Goal: Task Accomplishment & Management: Use online tool/utility

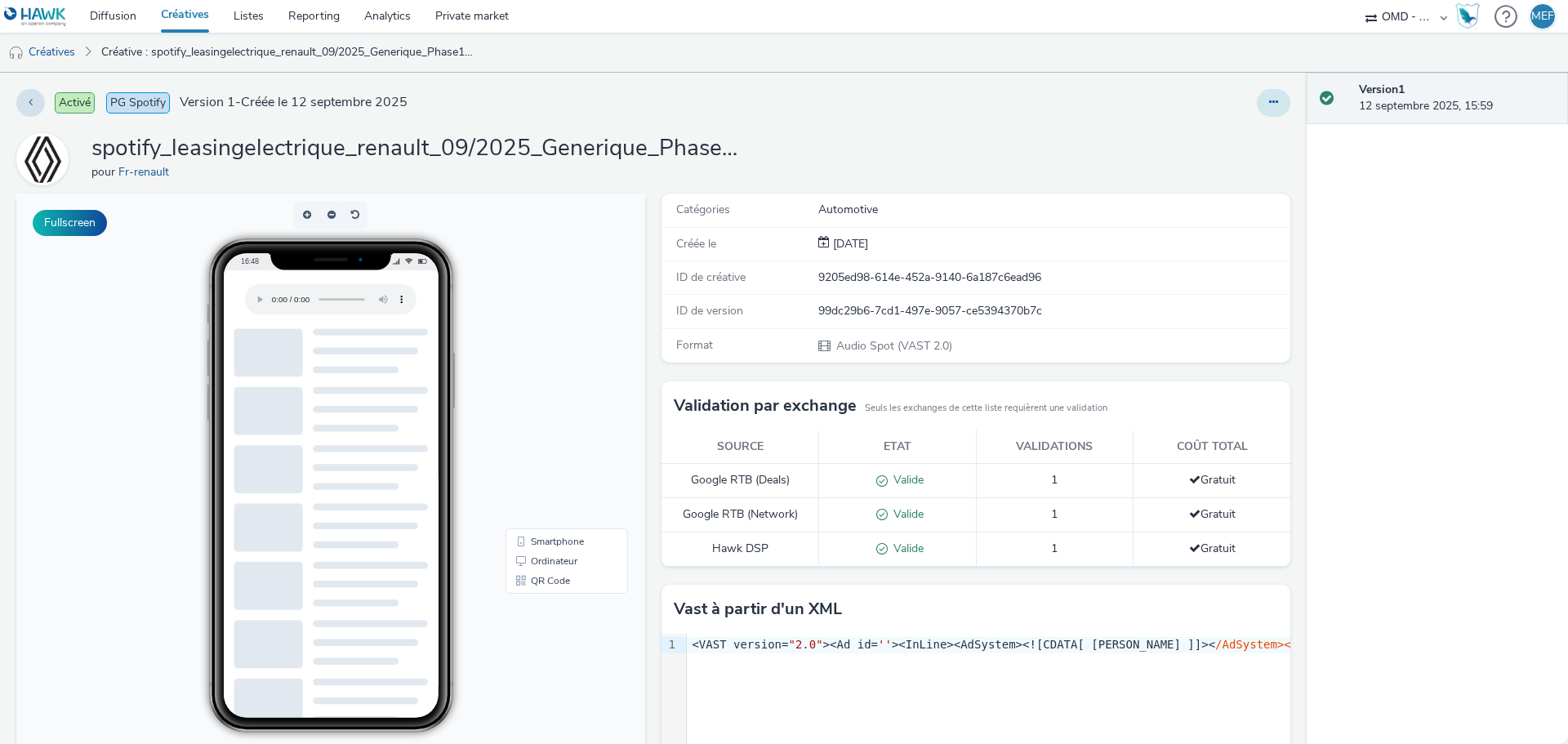
click at [1270, 101] on icon at bounding box center [1273, 102] width 9 height 11
click at [1223, 132] on link "Modifier" at bounding box center [1229, 135] width 123 height 32
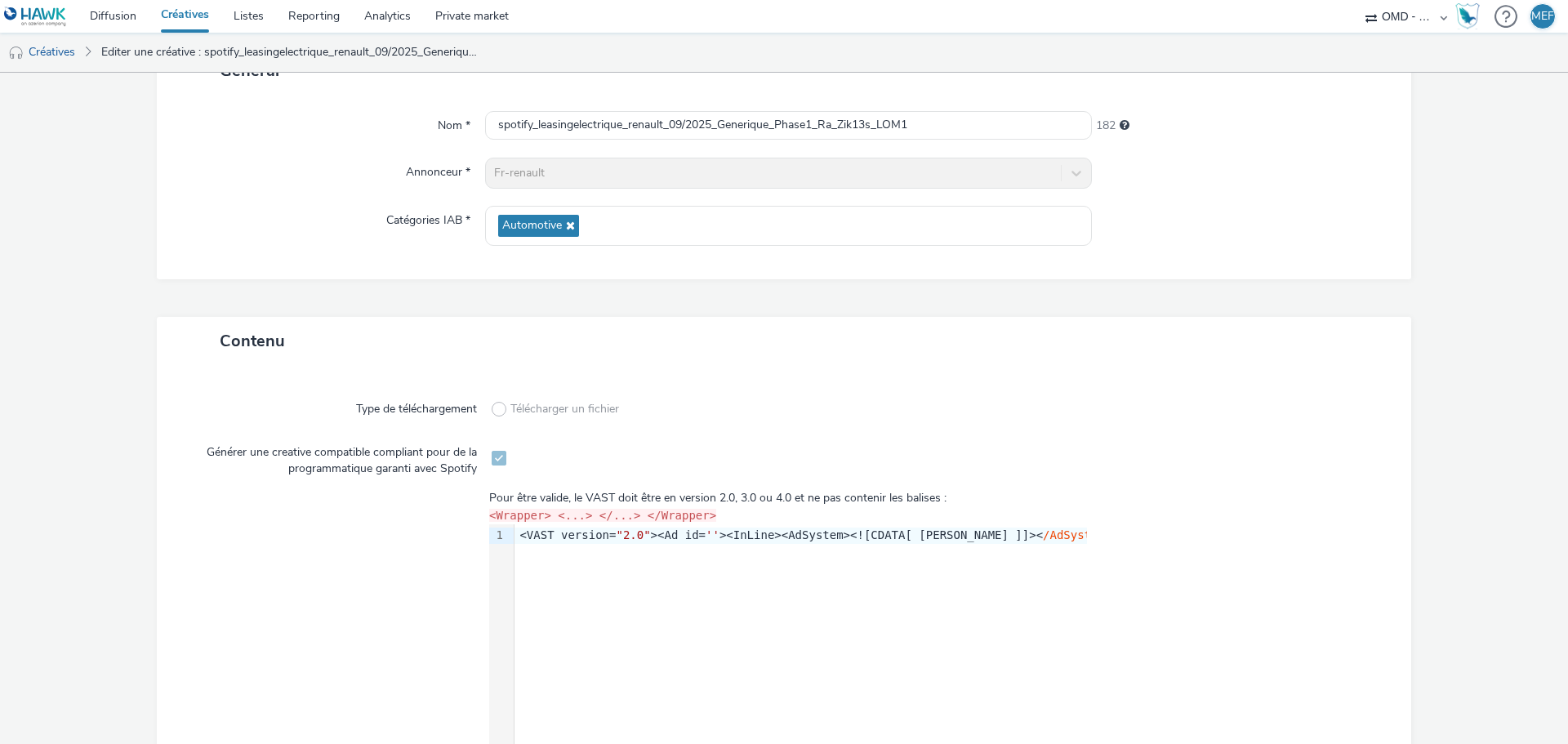
scroll to position [302, 0]
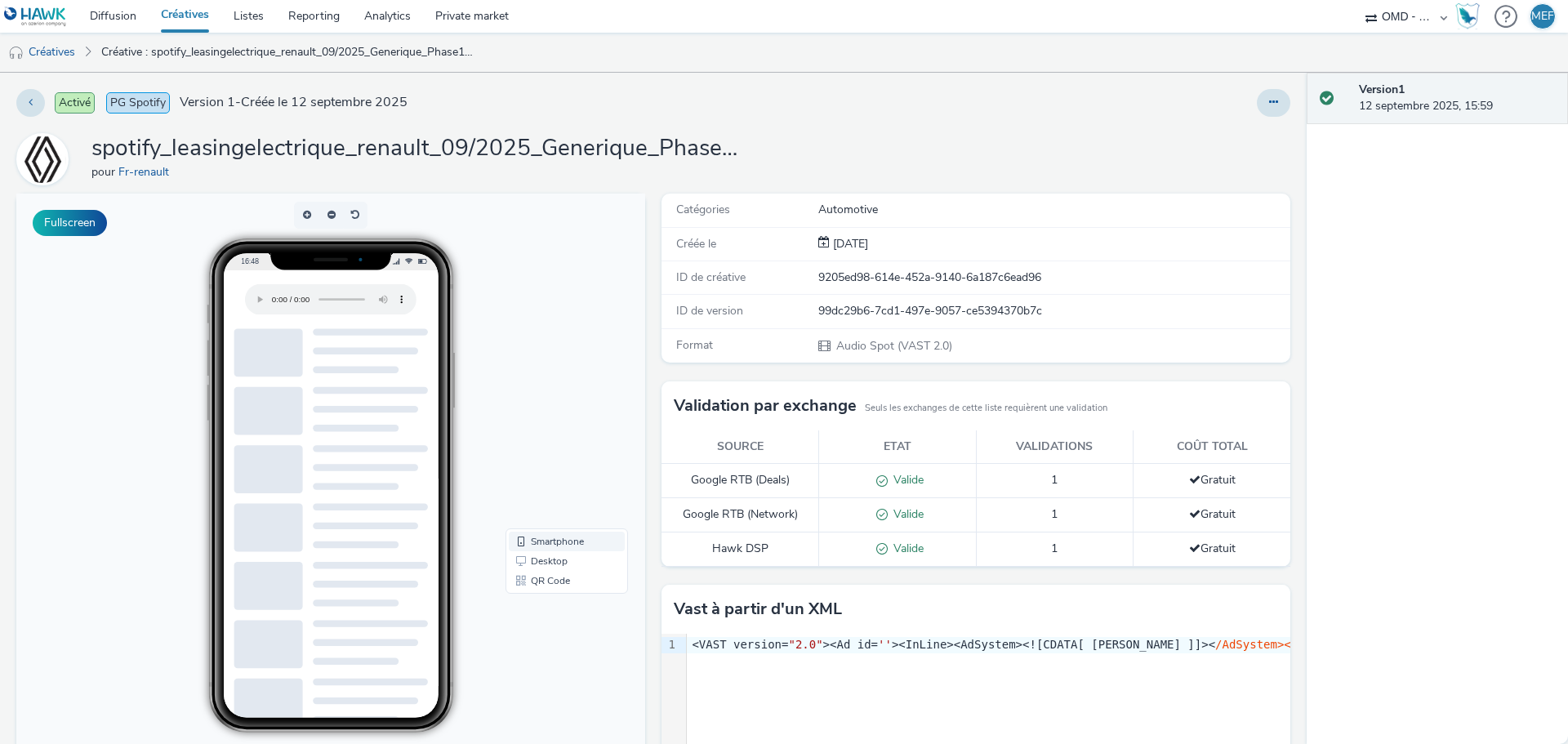
click at [549, 538] on link "Smartphone" at bounding box center [566, 541] width 116 height 20
click at [550, 561] on link "Desktop" at bounding box center [566, 561] width 116 height 20
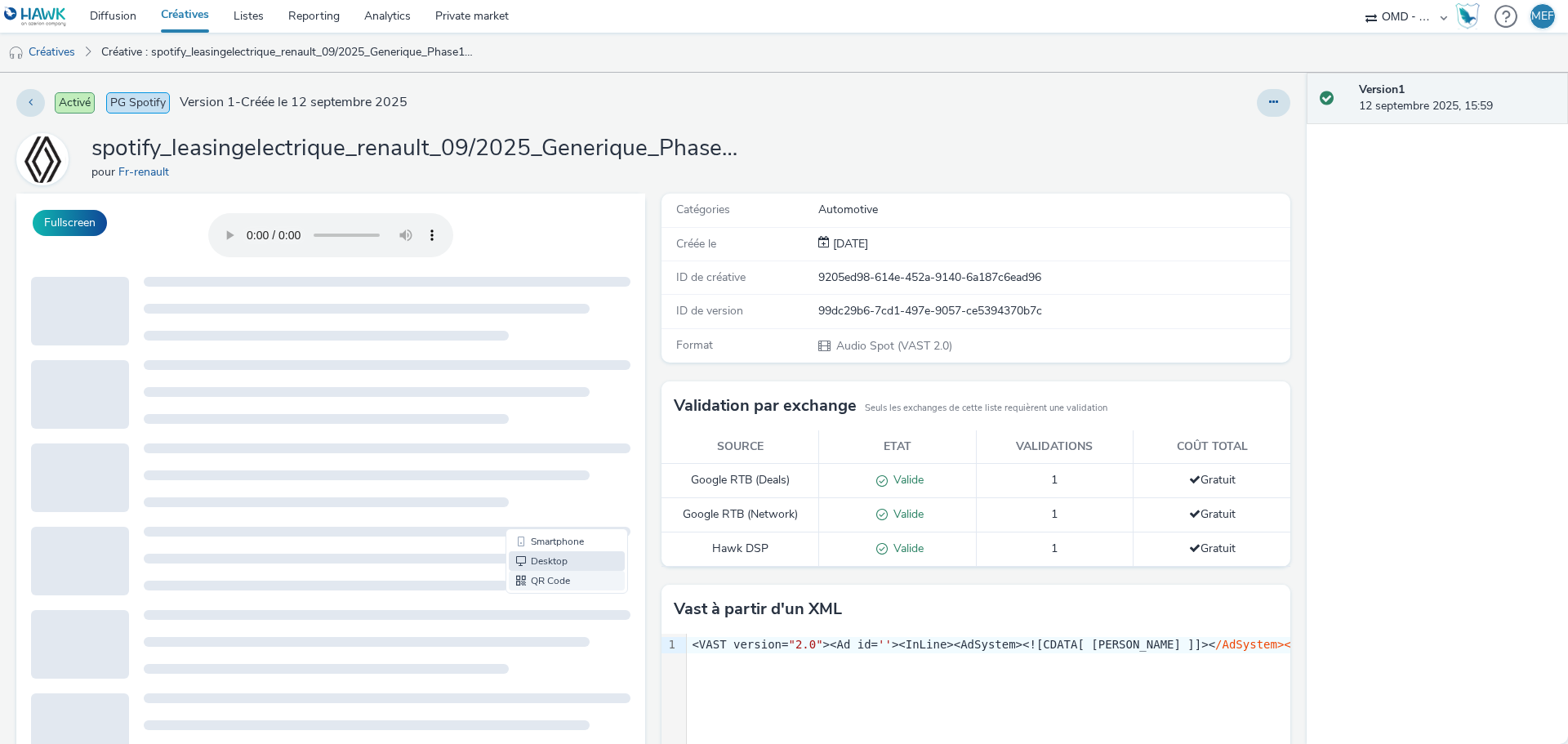
click at [550, 576] on link "QR Code" at bounding box center [566, 581] width 116 height 20
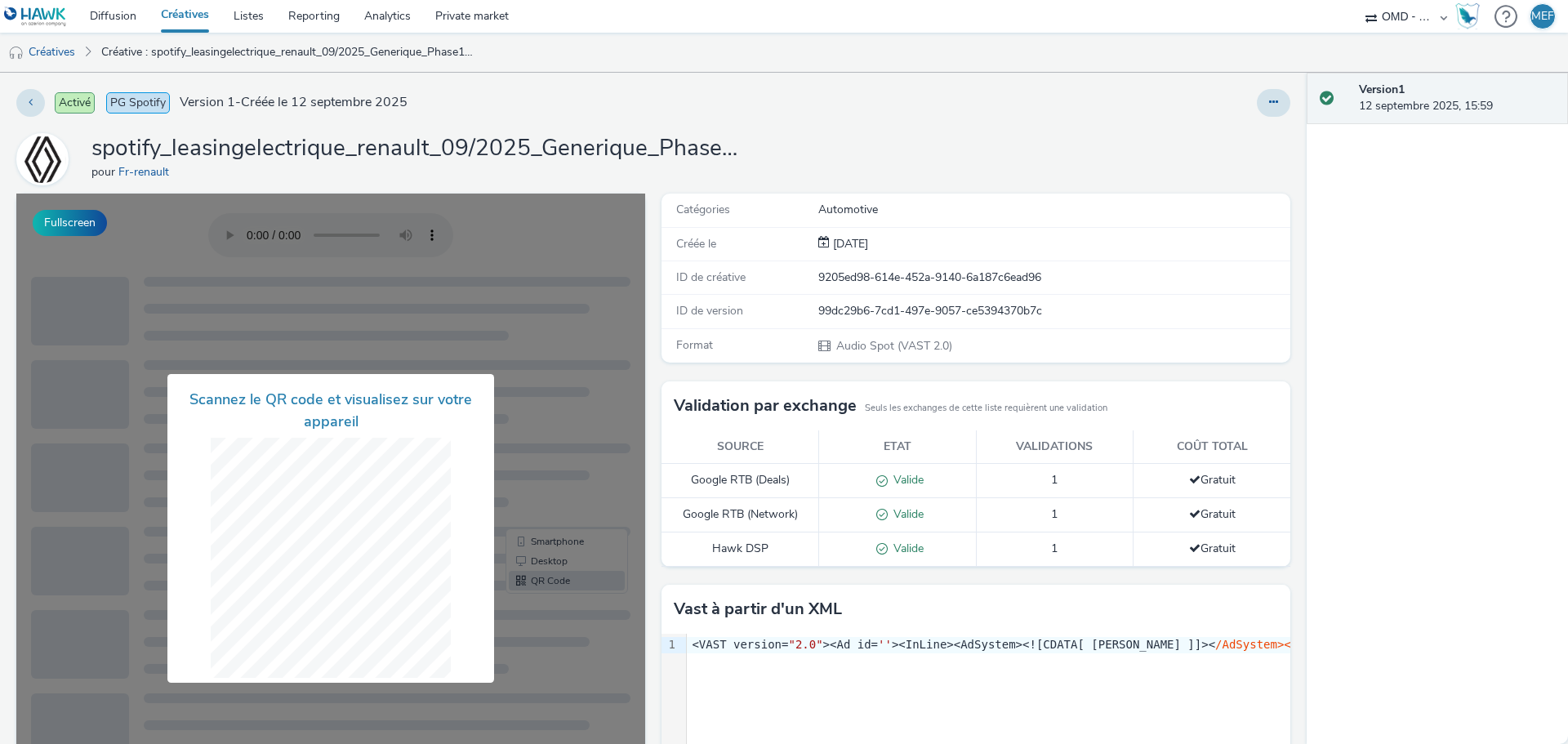
click at [561, 478] on div at bounding box center [331, 528] width 629 height 670
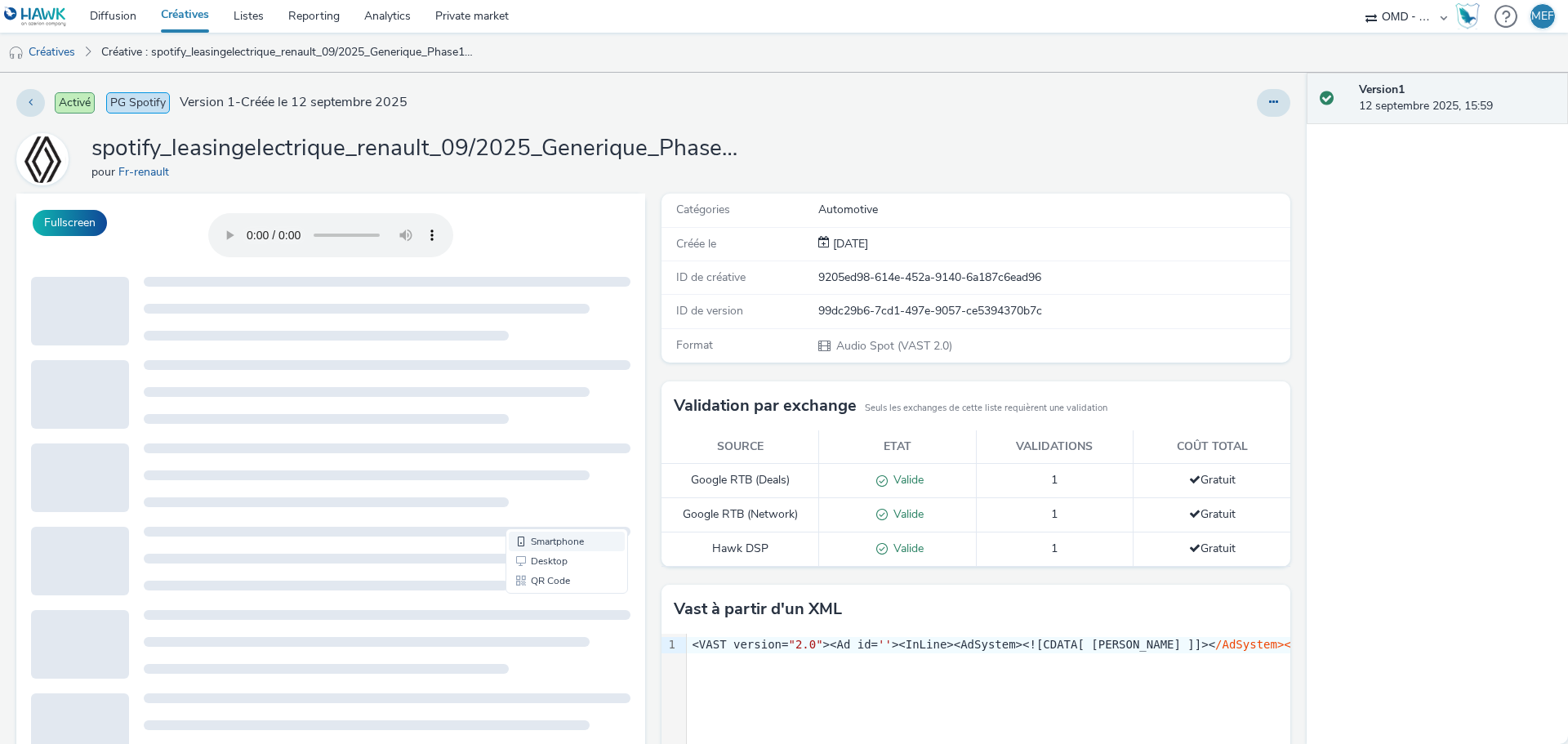
click at [548, 546] on link "Smartphone" at bounding box center [566, 541] width 116 height 20
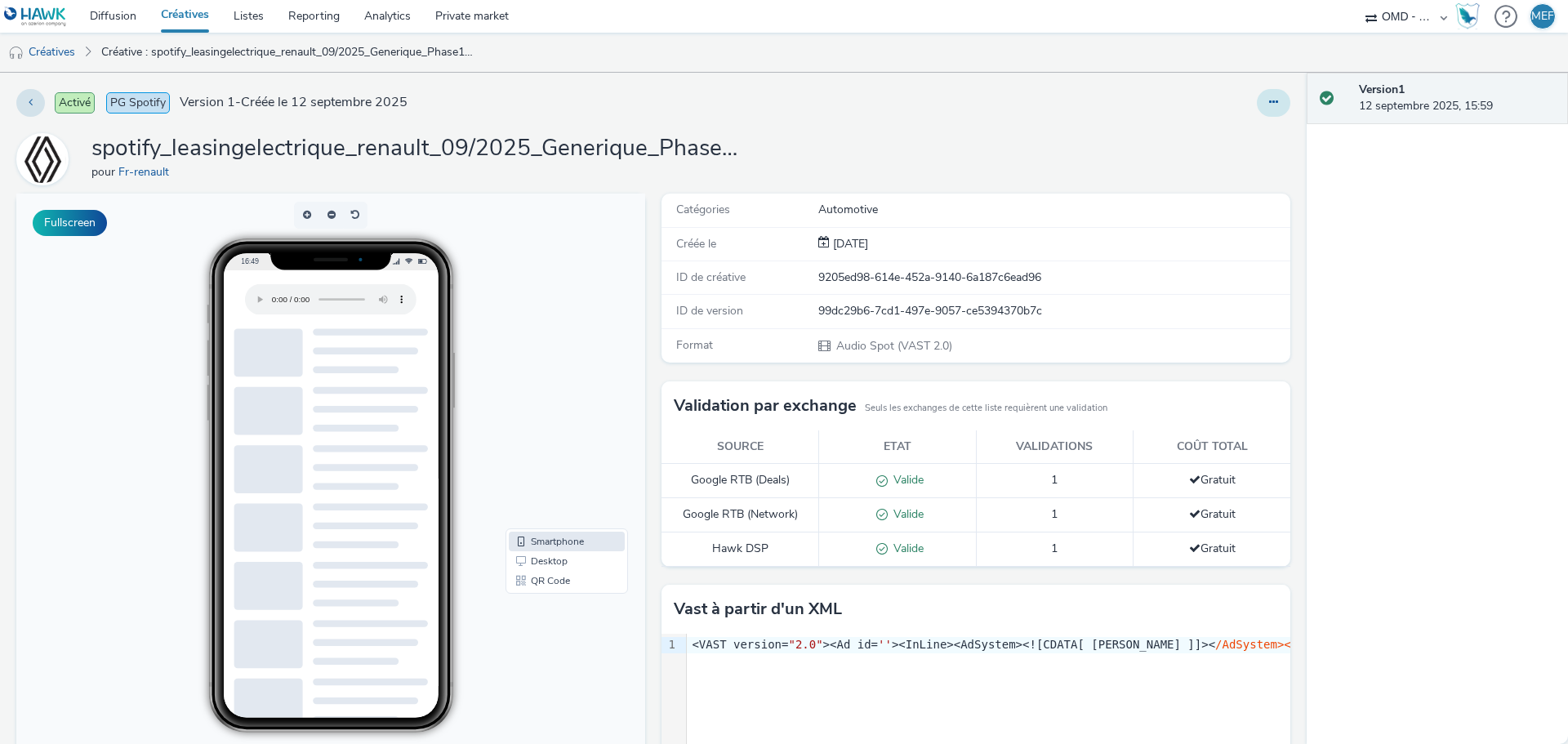
click at [1257, 110] on button at bounding box center [1273, 103] width 33 height 28
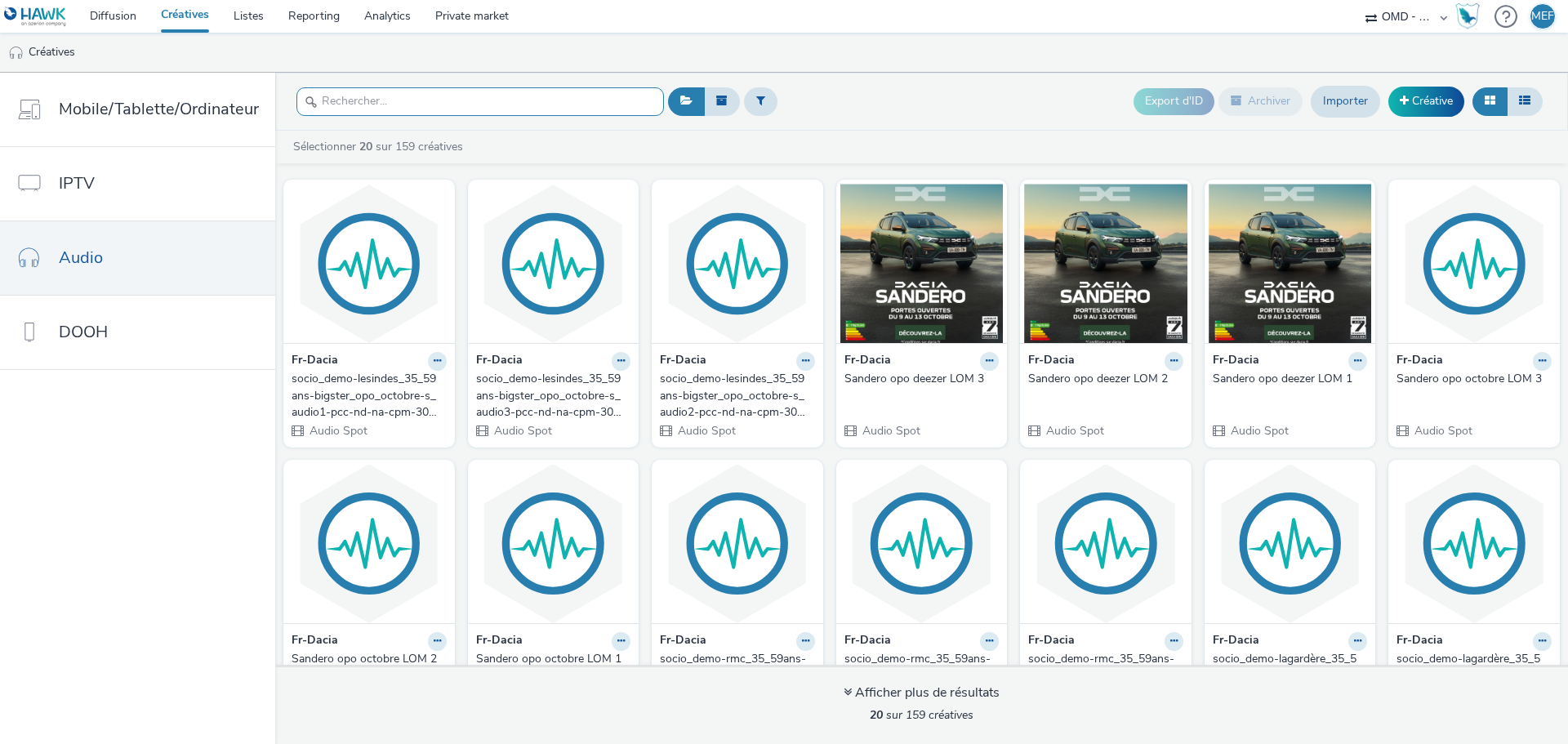
click at [451, 97] on input "text" at bounding box center [480, 102] width 368 height 29
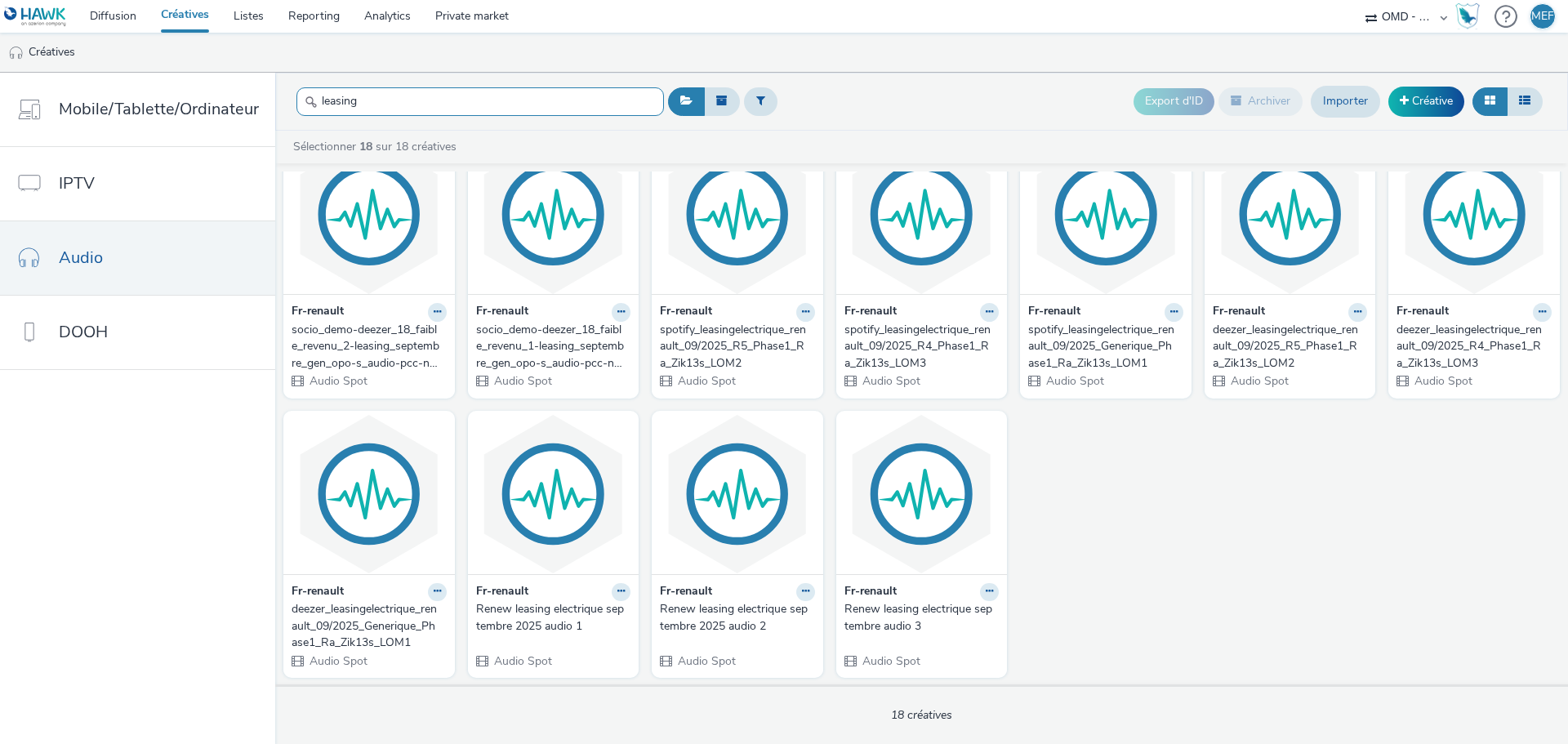
scroll to position [330, 0]
type input "leasing"
click at [1074, 333] on div "spotify_leasingelectrique_renault_09/2025_Generique_Phase1_Ra_Zik13s_LOM1" at bounding box center [1102, 346] width 148 height 49
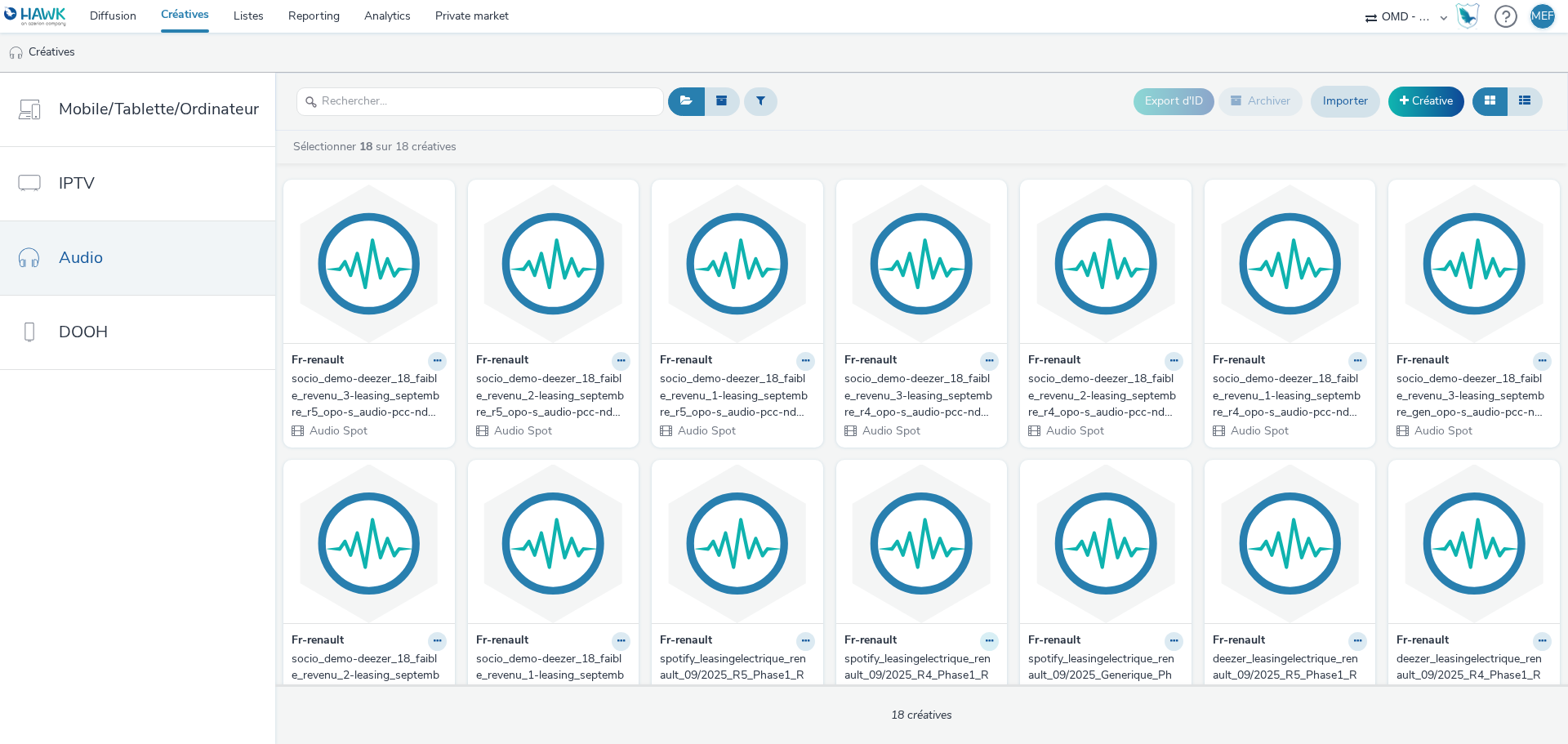
click at [980, 645] on button at bounding box center [989, 641] width 19 height 19
click at [946, 671] on link "Modifier" at bounding box center [937, 670] width 123 height 32
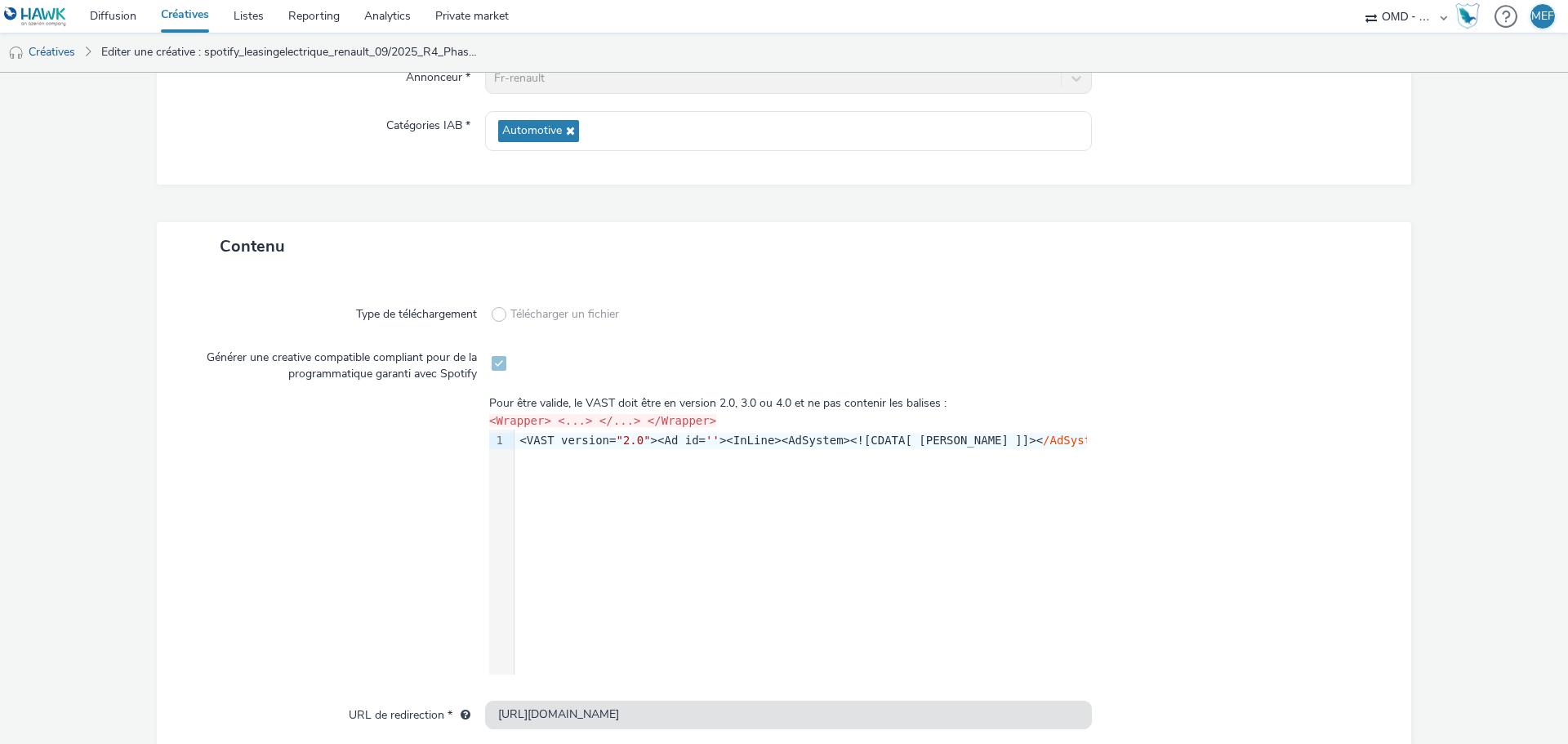
scroll to position [245, 0]
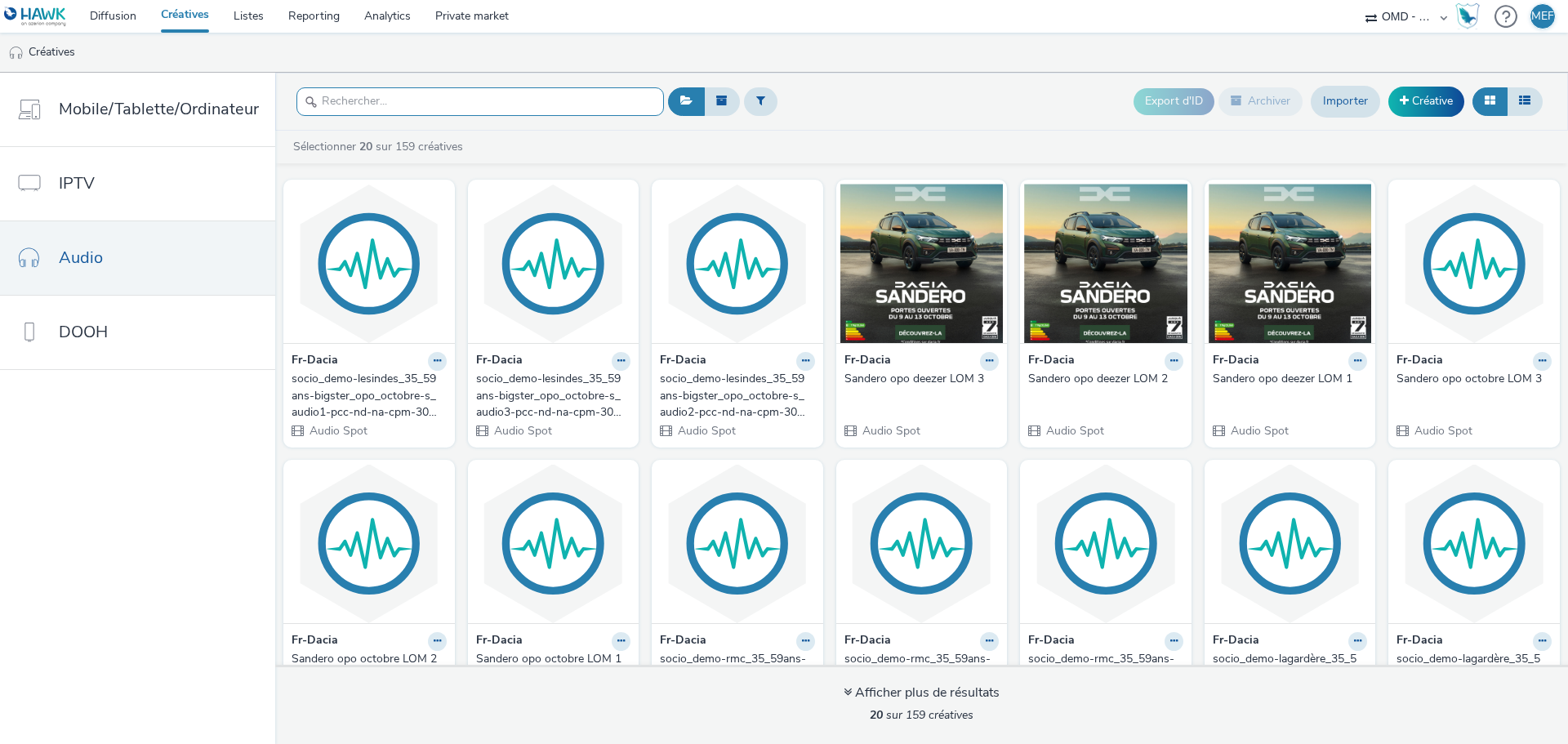
click at [424, 99] on input "text" at bounding box center [480, 102] width 368 height 29
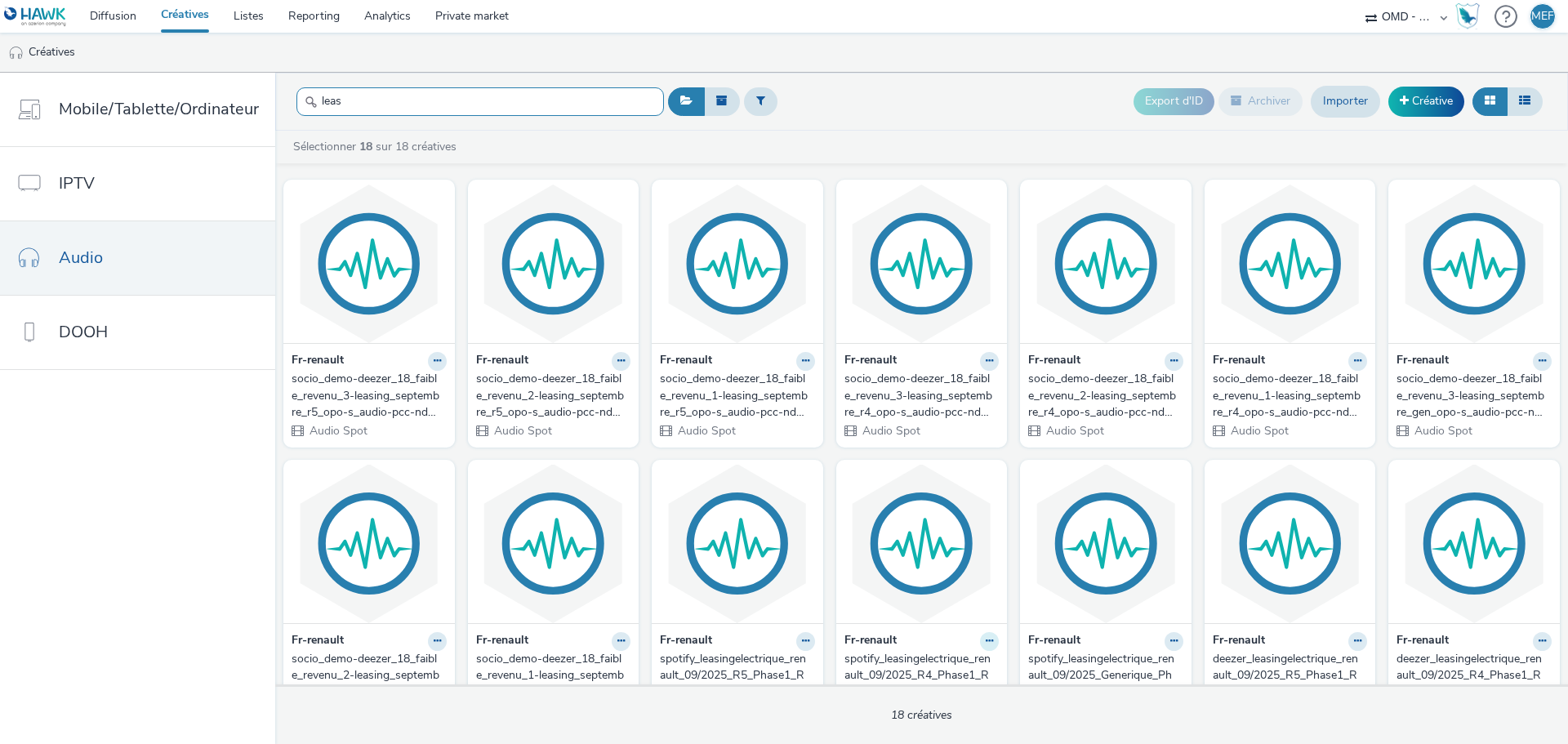
type input "leas"
click at [985, 637] on icon at bounding box center [989, 640] width 8 height 10
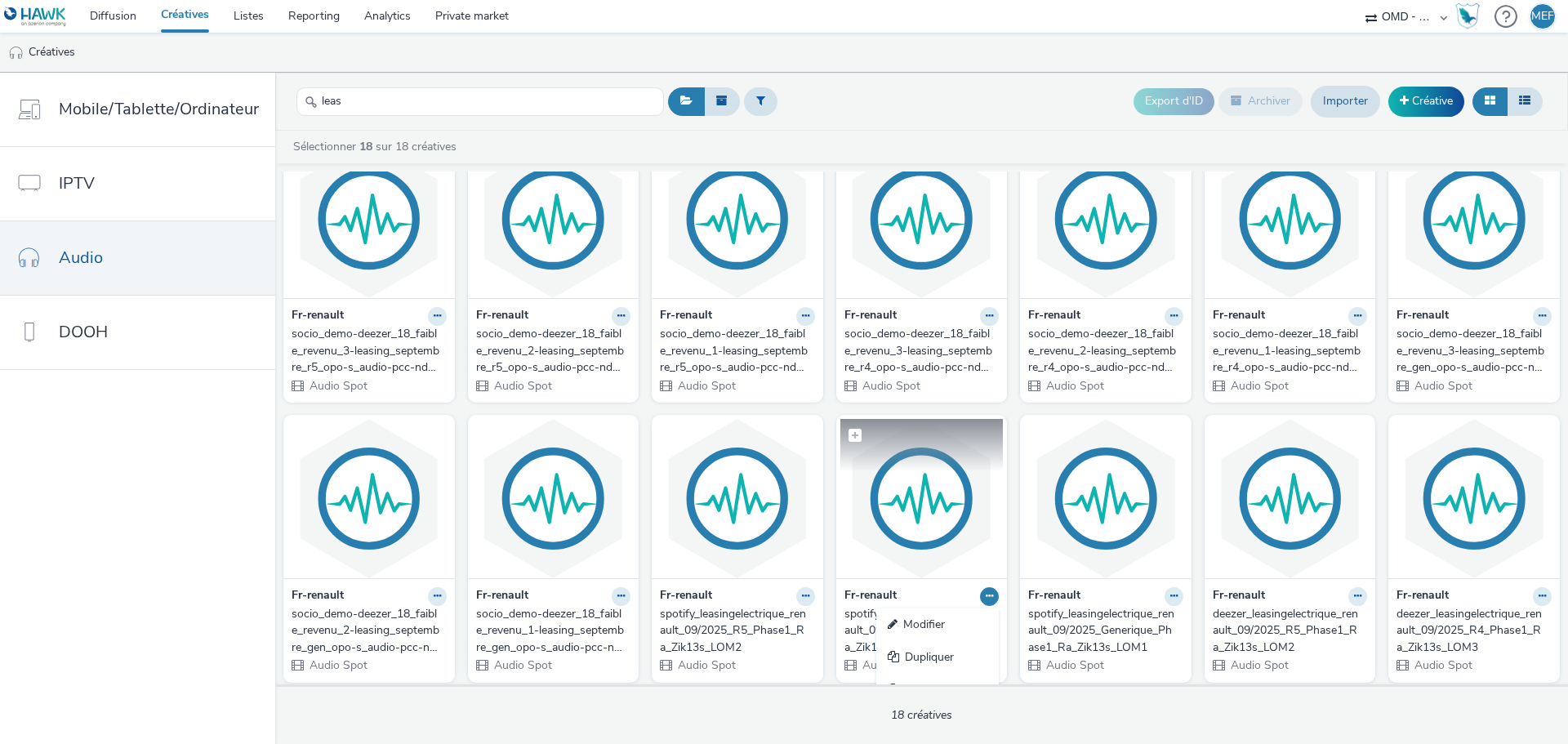
scroll to position [82, 0]
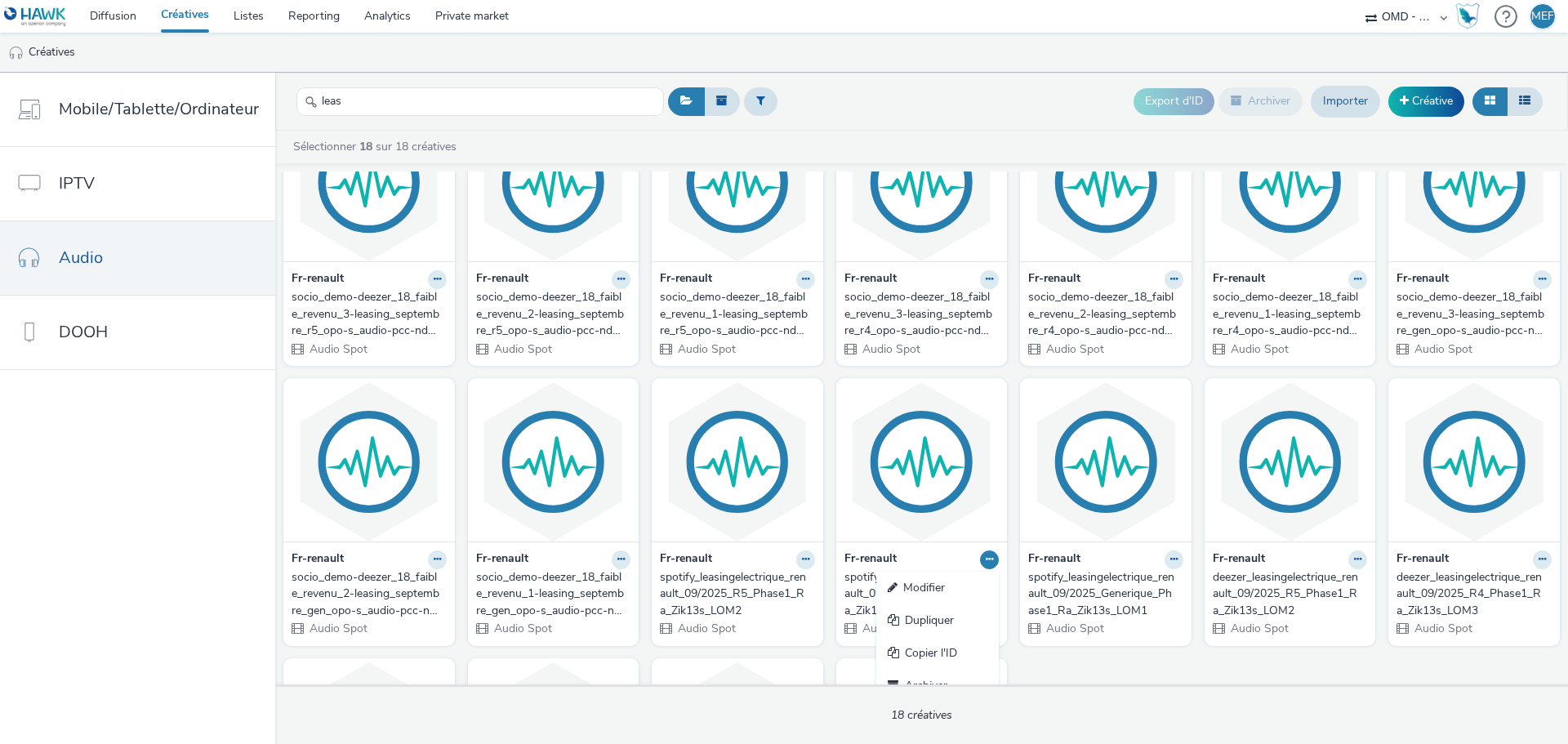
click at [181, 583] on nav "Mobile/Tablette/Ordinateur IPTV Audio DOOH" at bounding box center [138, 408] width 276 height 671
click at [985, 561] on icon at bounding box center [989, 560] width 8 height 10
click at [957, 587] on link "Modifier" at bounding box center [937, 588] width 123 height 32
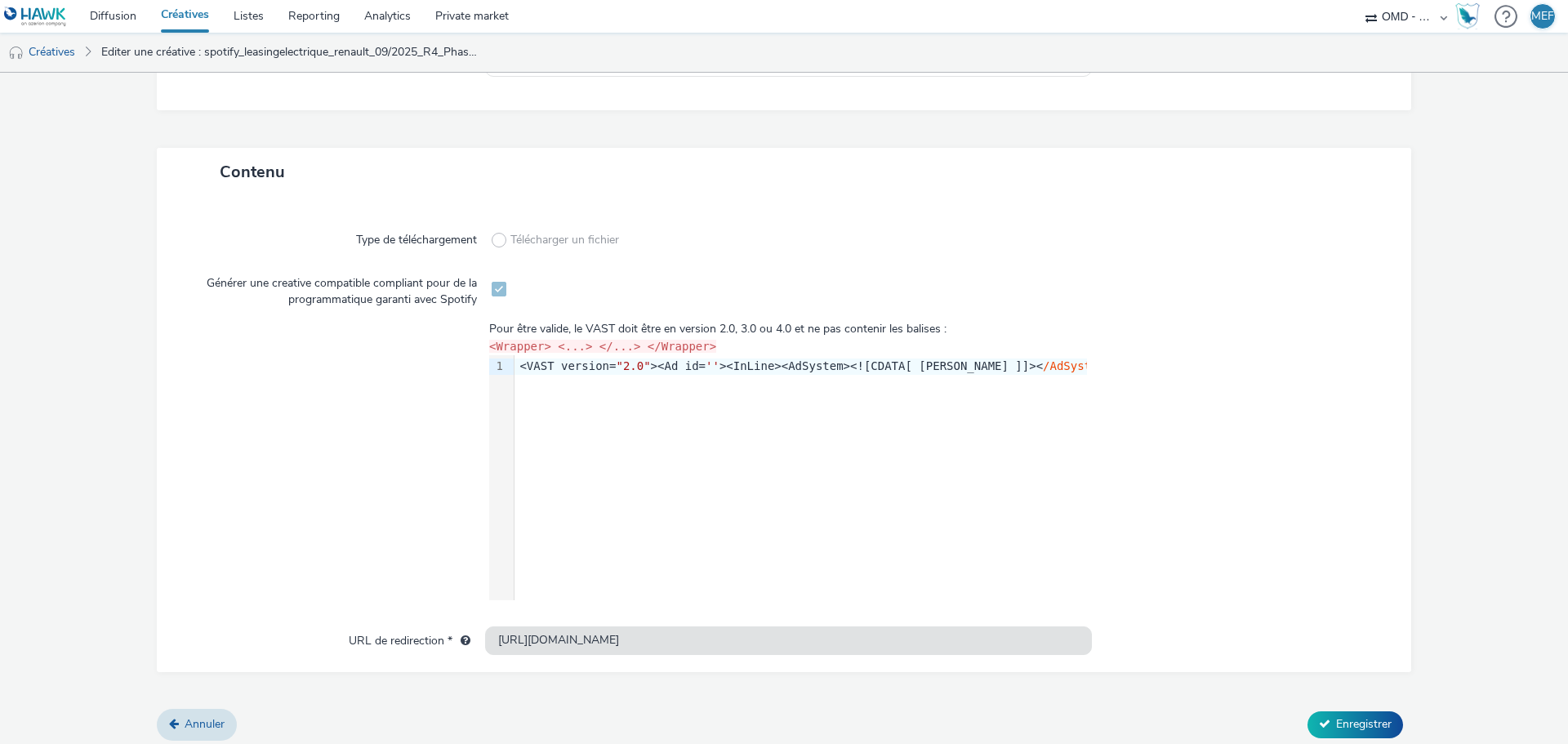
scroll to position [302, 0]
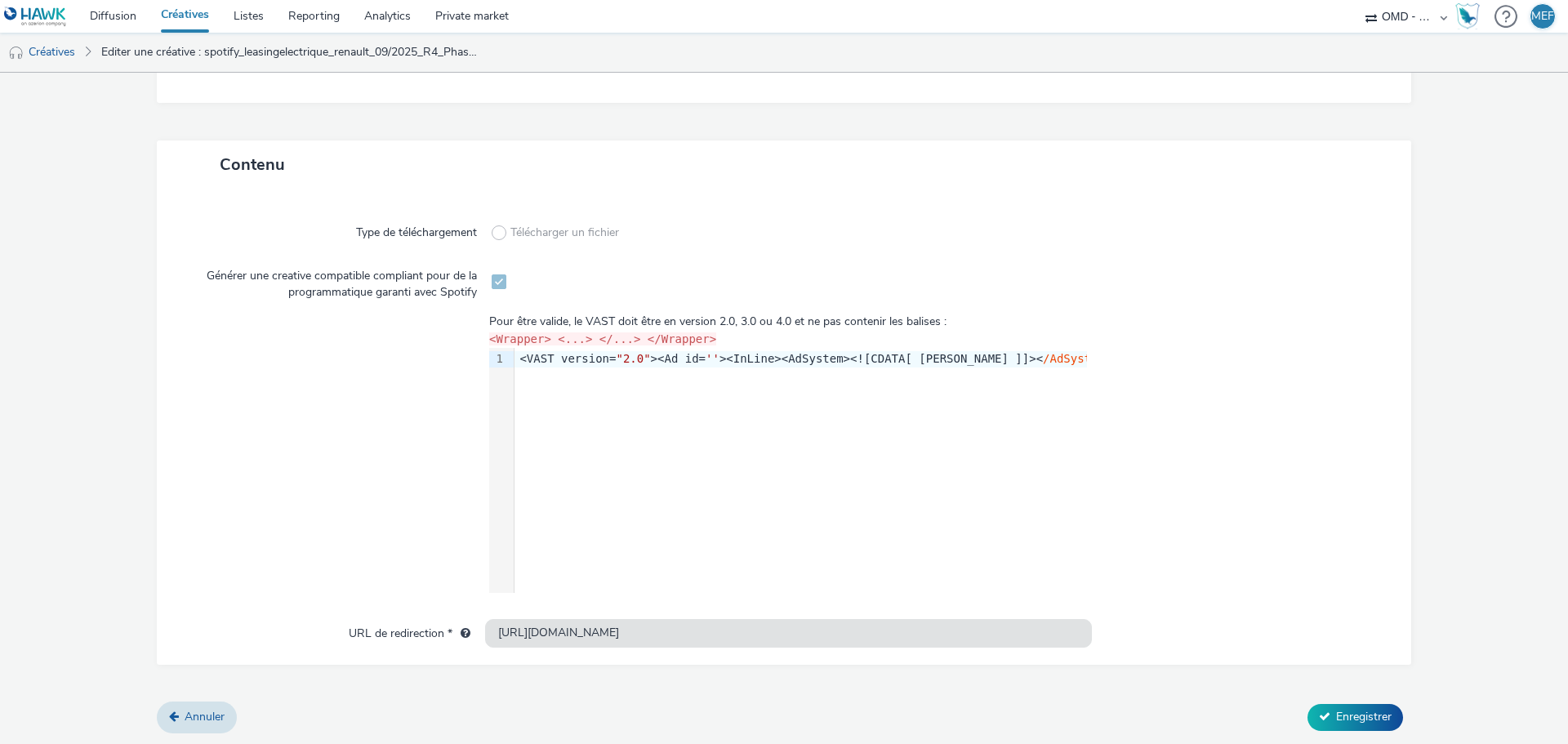
click at [776, 375] on div "9 1 › <VAST version= "2.0" ><Ad id= '' ><InLine><AdSystem><![CDATA[ Hawk ]]>< /…" at bounding box center [788, 470] width 598 height 245
click at [510, 360] on div "9 1 ›" at bounding box center [502, 470] width 26 height 245
drag, startPoint x: 516, startPoint y: 360, endPoint x: 1270, endPoint y: 355, distance: 754.0
click at [1270, 355] on div "Pour être valide, le VAST doit être en version 2.0, 3.0 ou 4.0 et ne pas conten…" at bounding box center [784, 453] width 1195 height 279
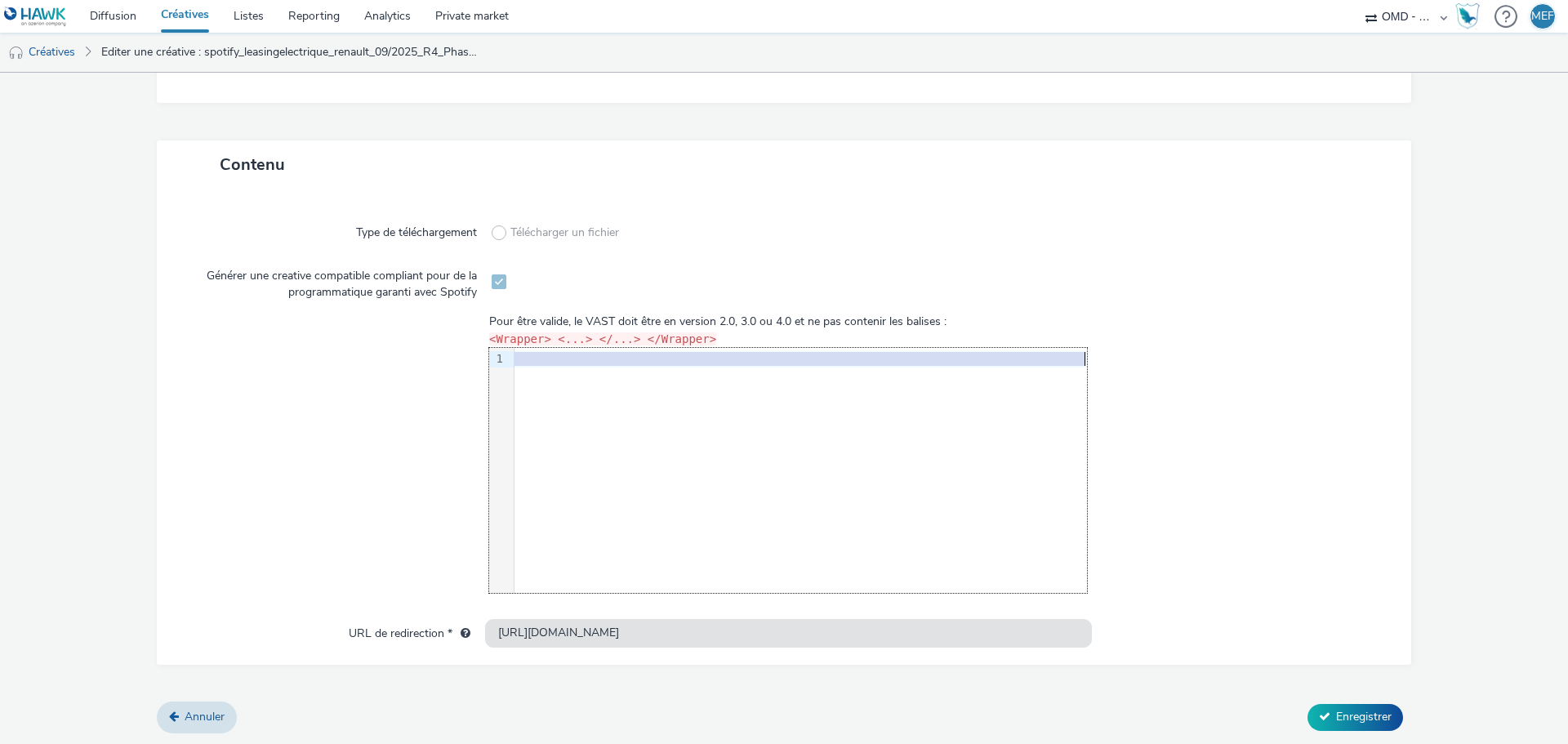
copy div "<VAST version= "2.0" ><Ad id= '' ><InLine><AdSystem><![CDATA[ Hawk ]]>< /AdSyst…"
